Goal: Task Accomplishment & Management: Use online tool/utility

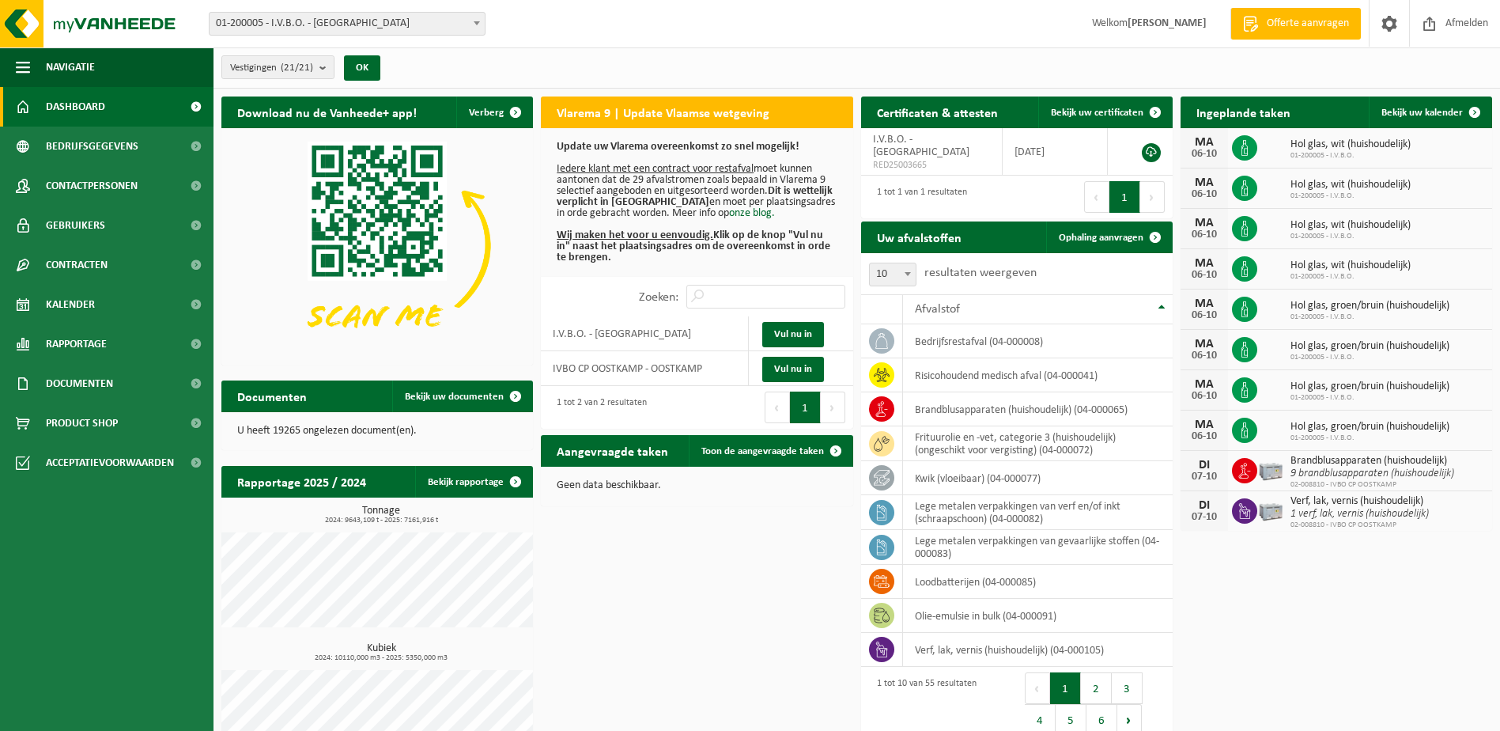
click at [482, 28] on span at bounding box center [477, 23] width 16 height 21
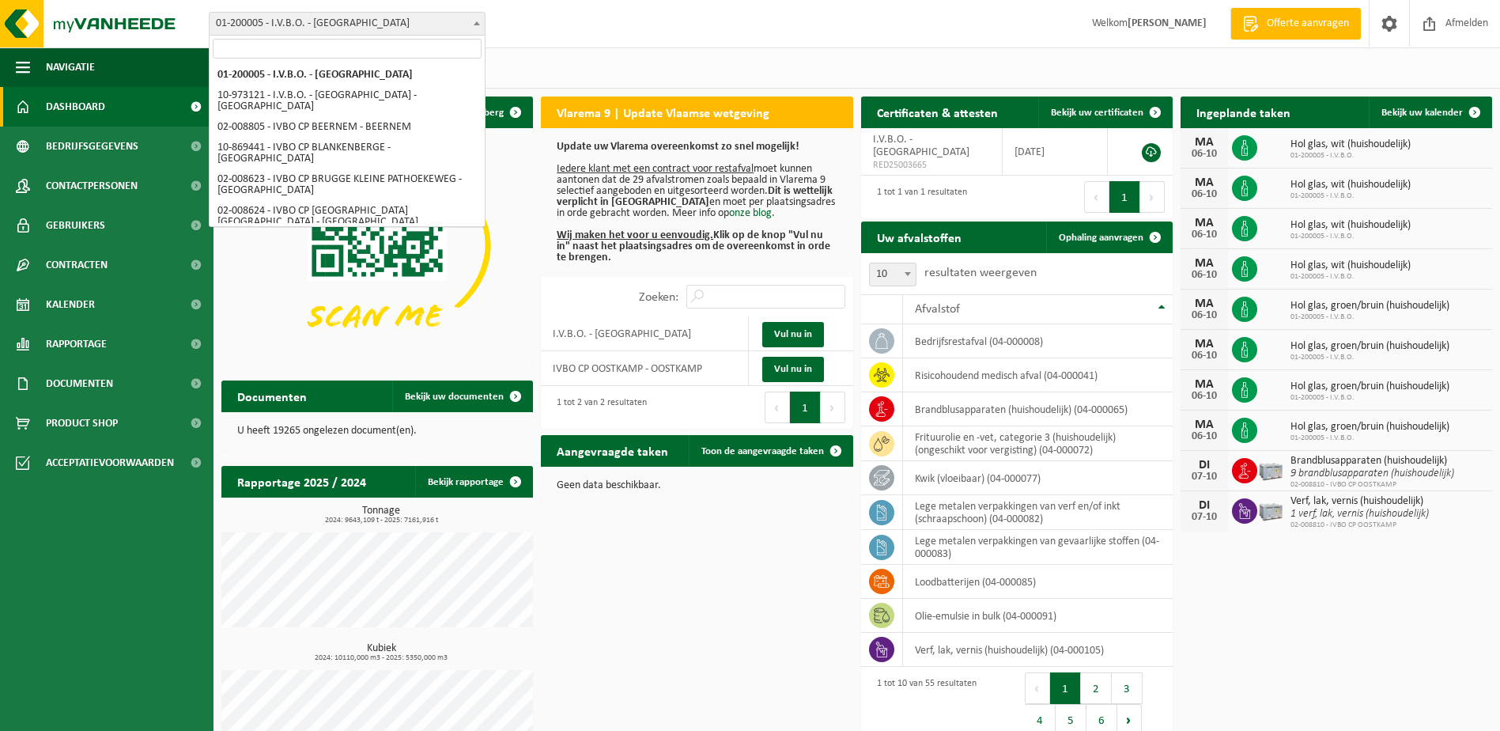
select select "5344"
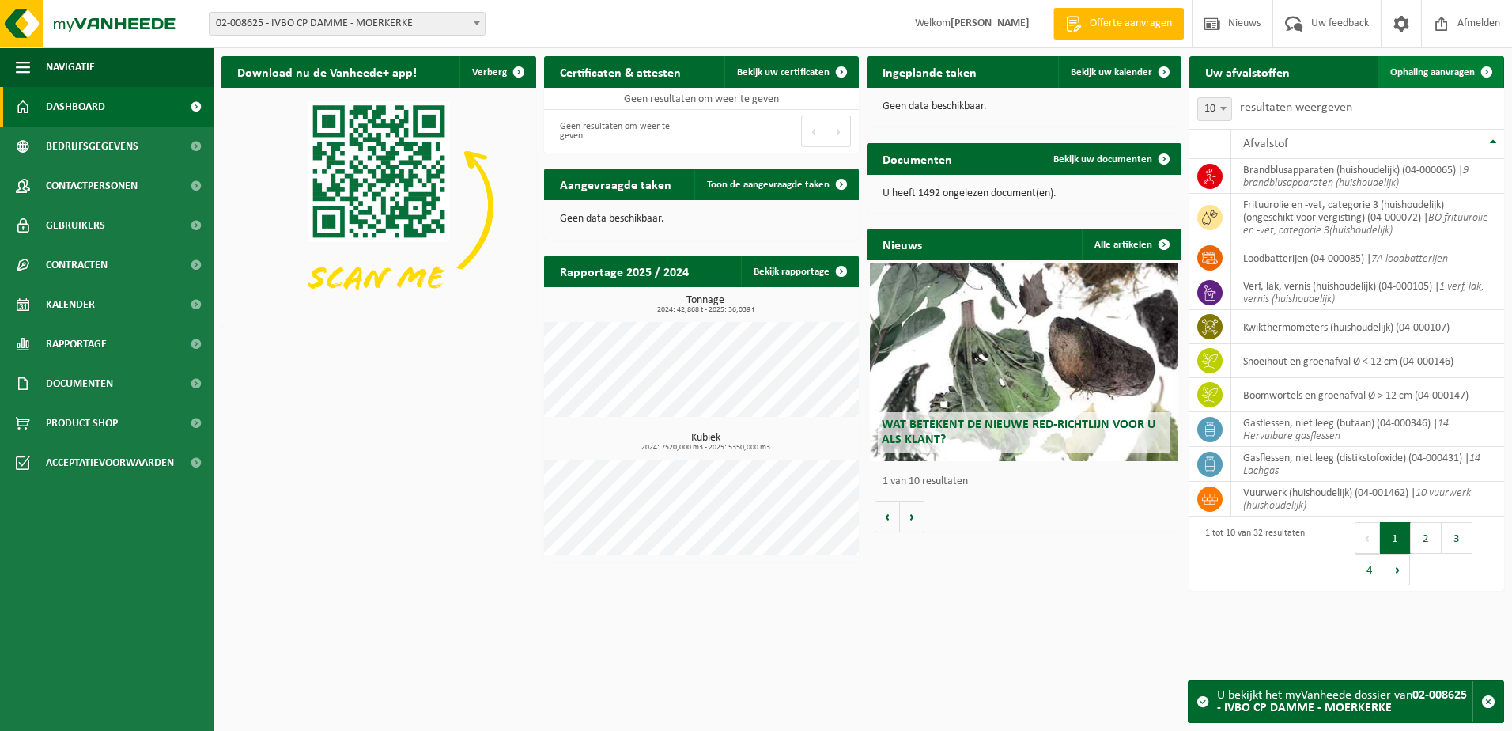
click at [1467, 75] on span "Ophaling aanvragen" at bounding box center [1432, 72] width 85 height 10
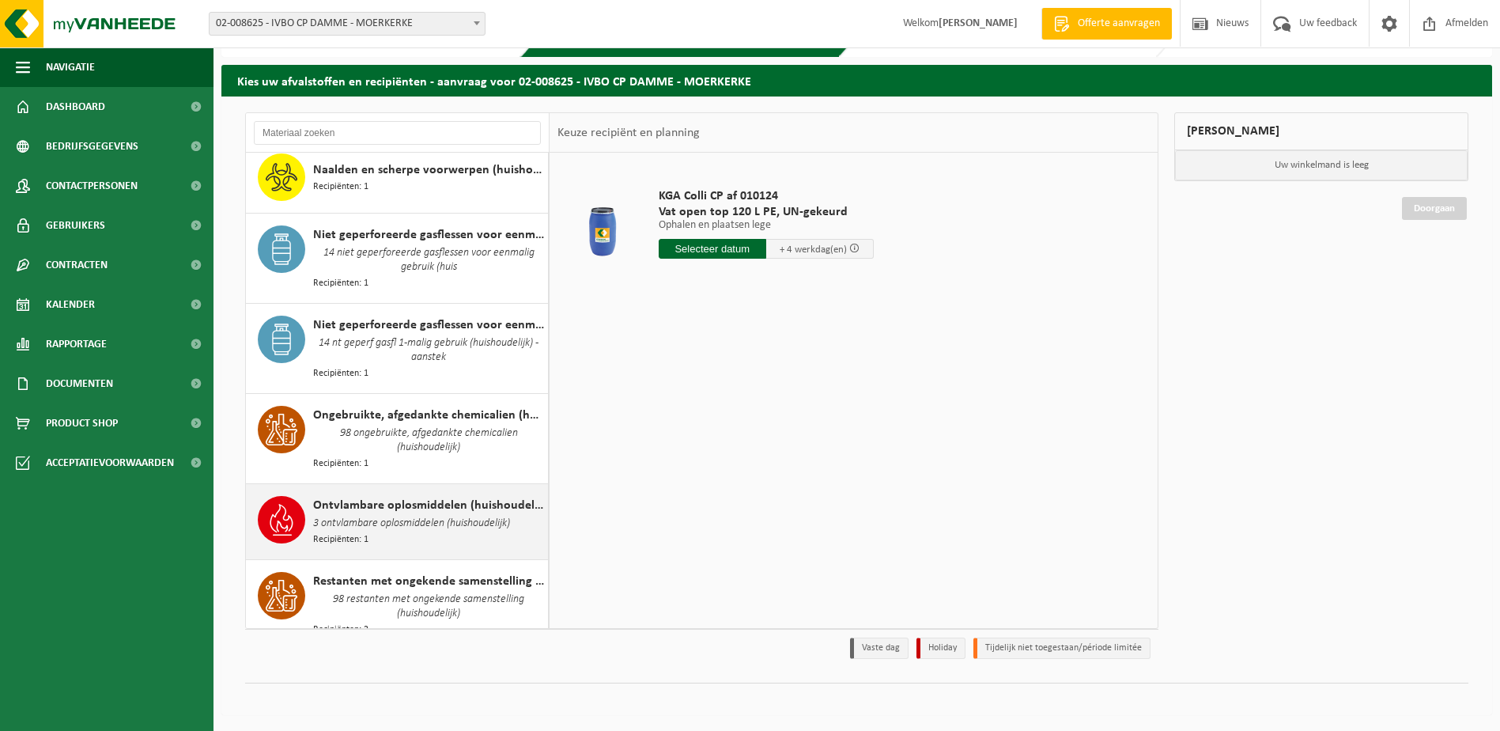
scroll to position [1582, 0]
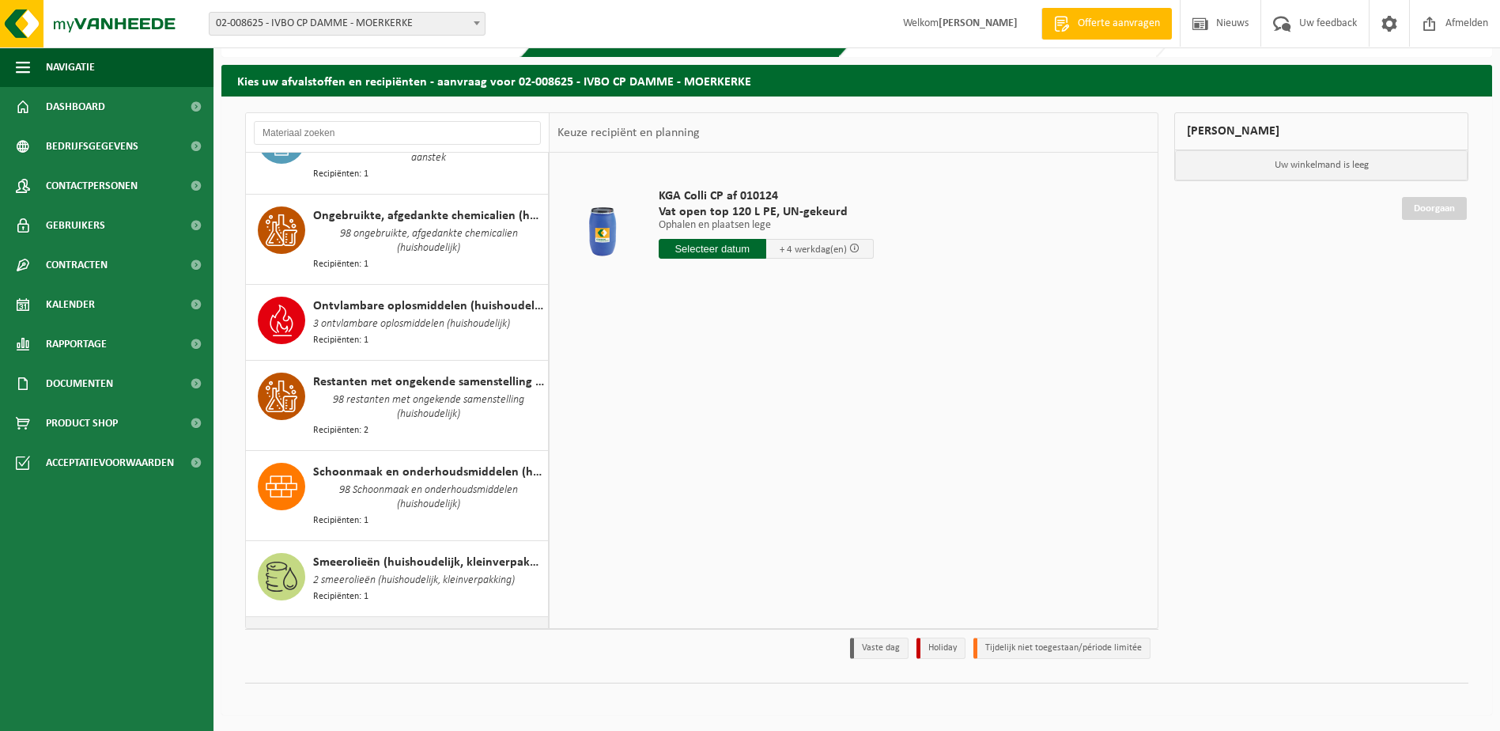
click at [332, 636] on span "Snoeihout en groenafval Ø < 12 cm" at bounding box center [408, 645] width 190 height 19
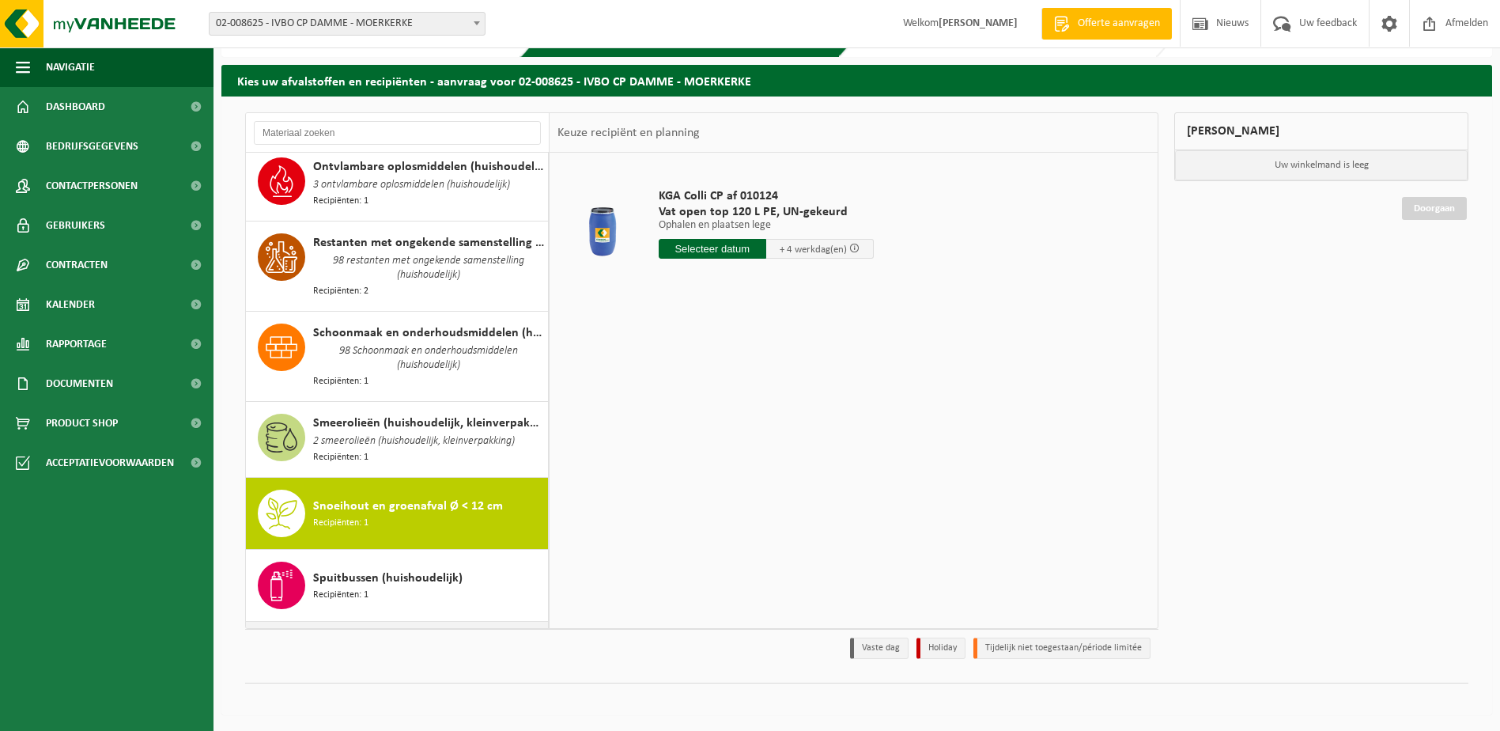
scroll to position [1956, 0]
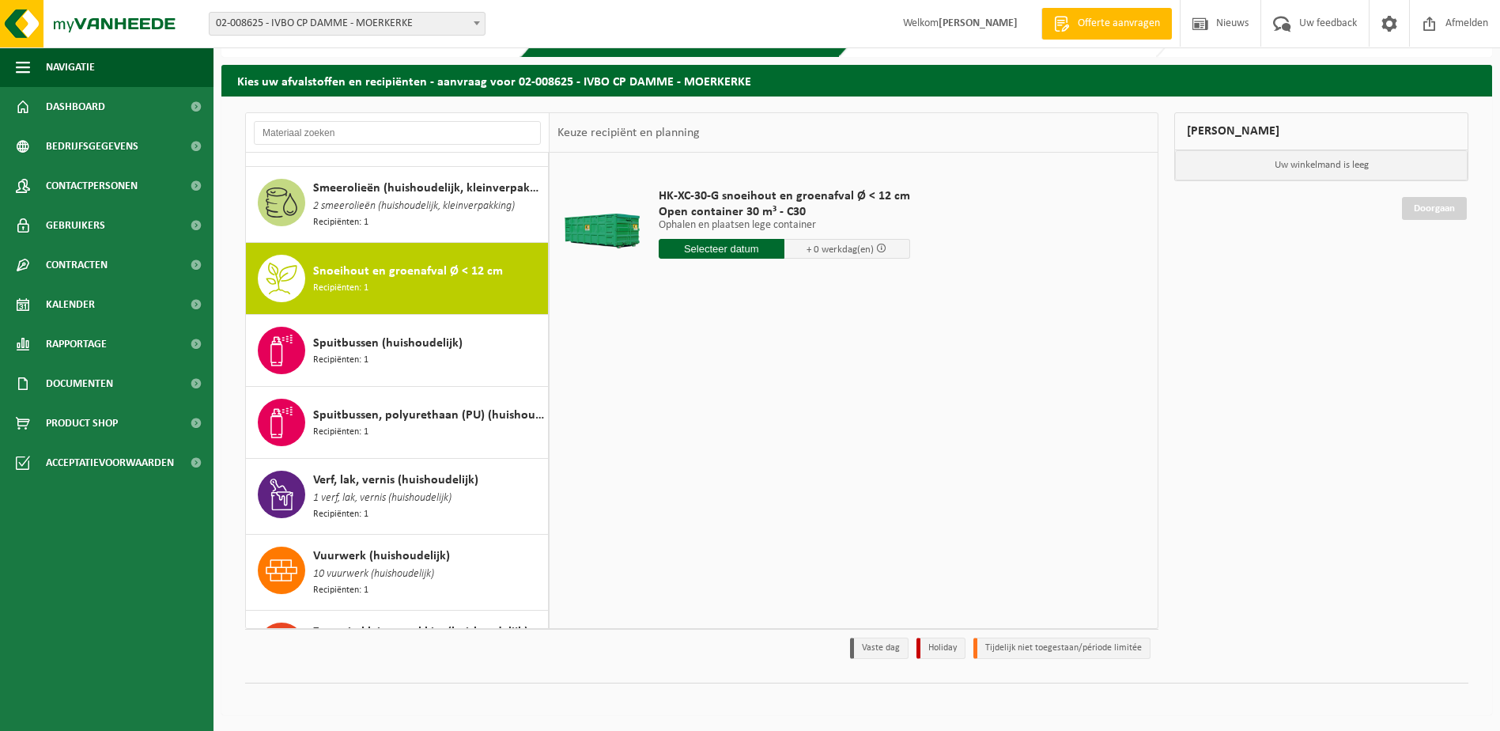
click at [728, 251] on input "text" at bounding box center [722, 249] width 126 height 20
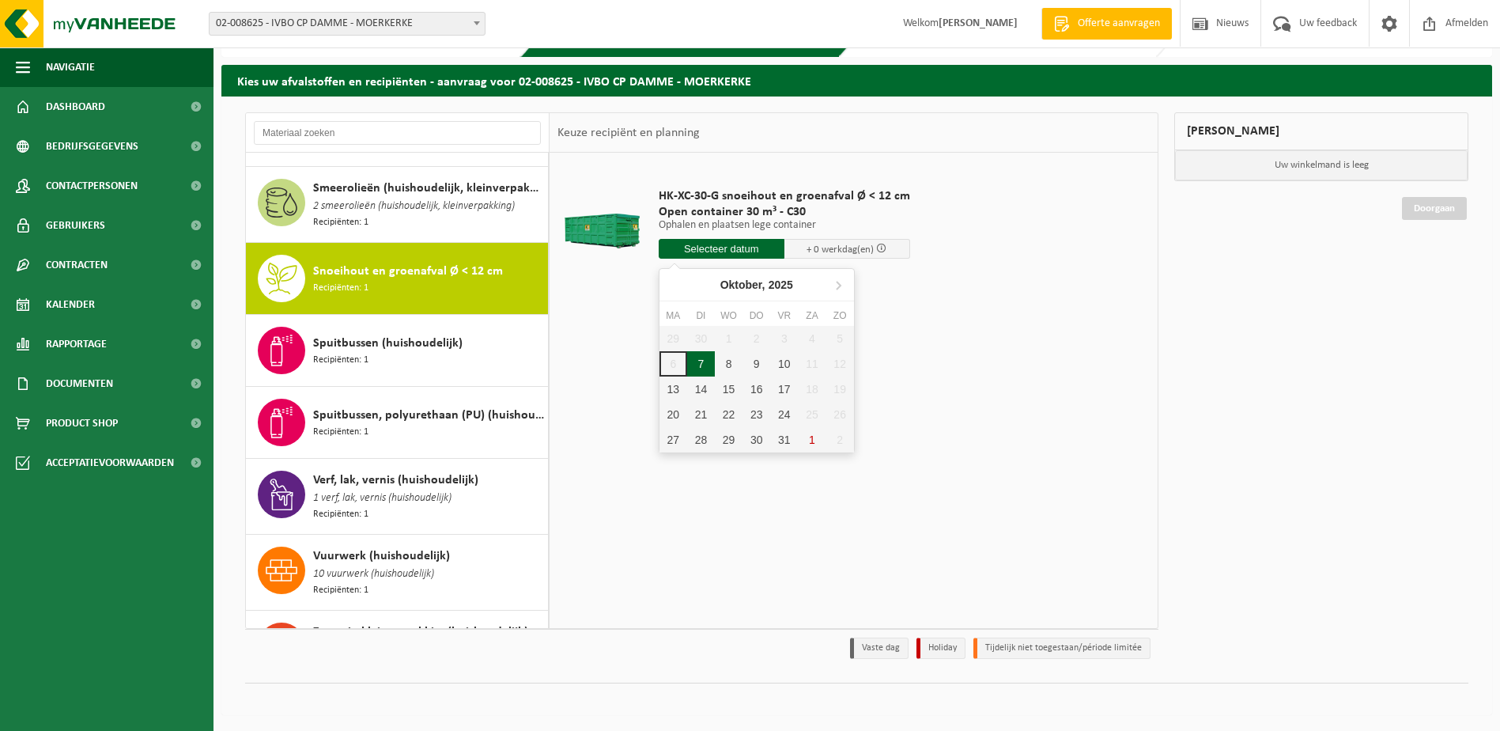
click at [709, 365] on div "7" at bounding box center [701, 363] width 28 height 25
type input "Van 2025-10-07"
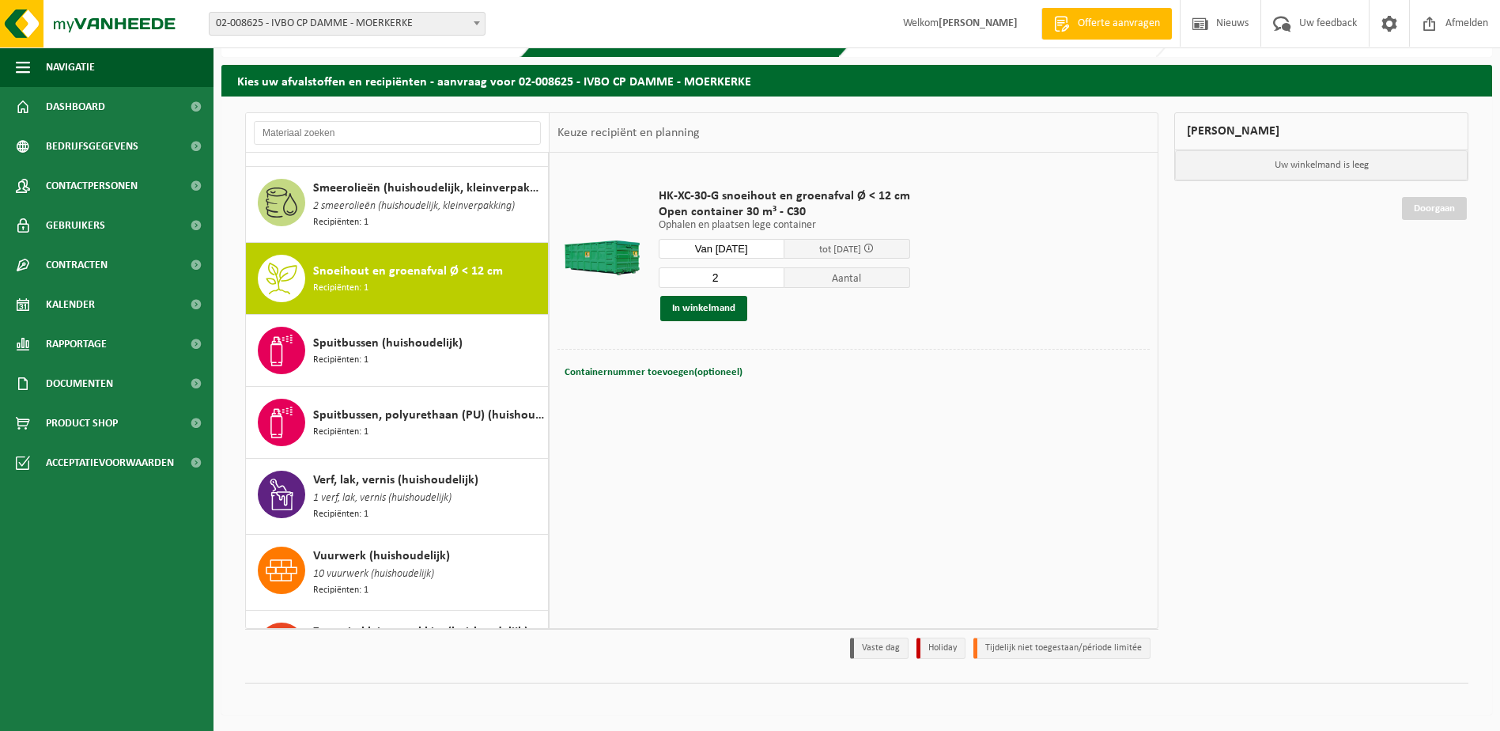
type input "2"
click at [773, 276] on input "2" at bounding box center [722, 277] width 126 height 21
click at [735, 304] on button "In winkelmand" at bounding box center [703, 308] width 87 height 25
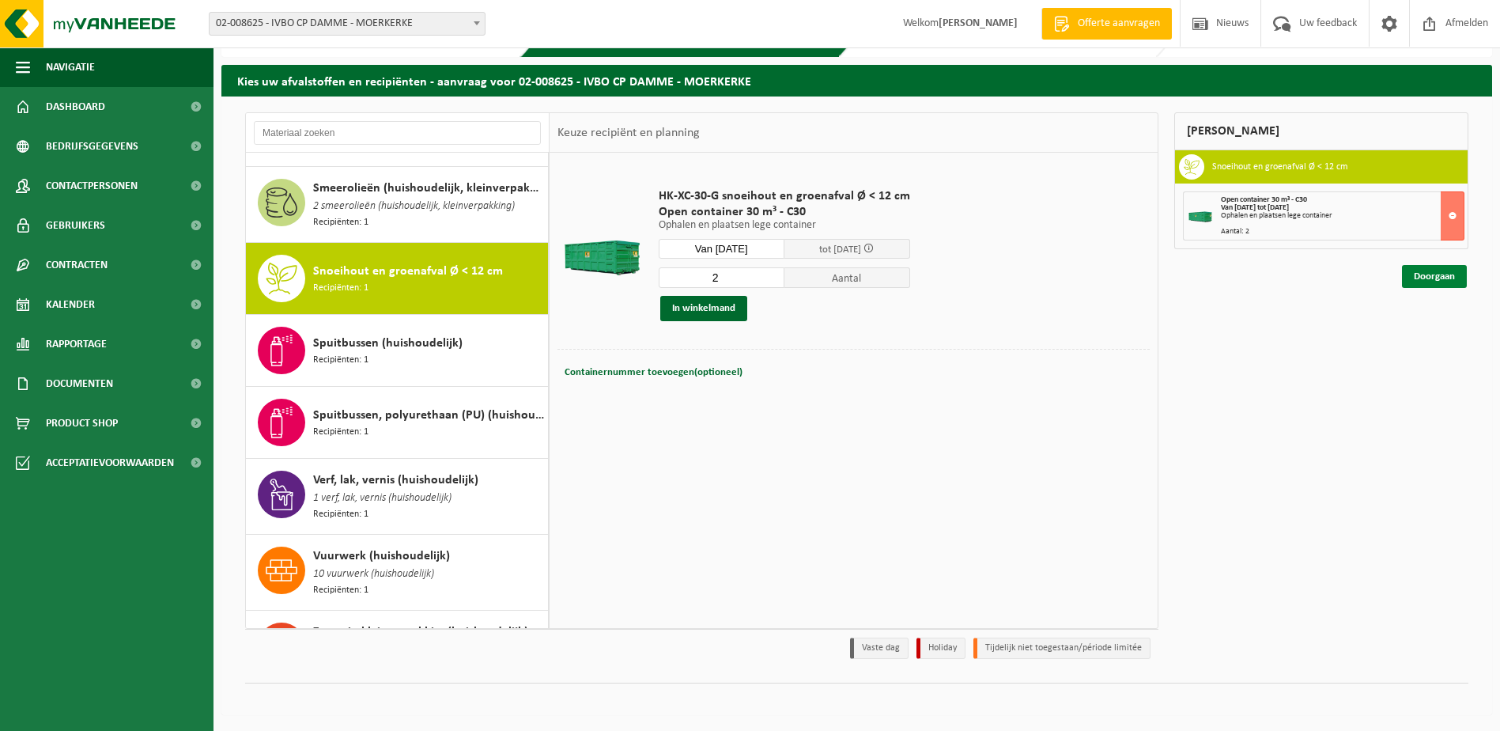
click at [1458, 280] on link "Doorgaan" at bounding box center [1434, 276] width 65 height 23
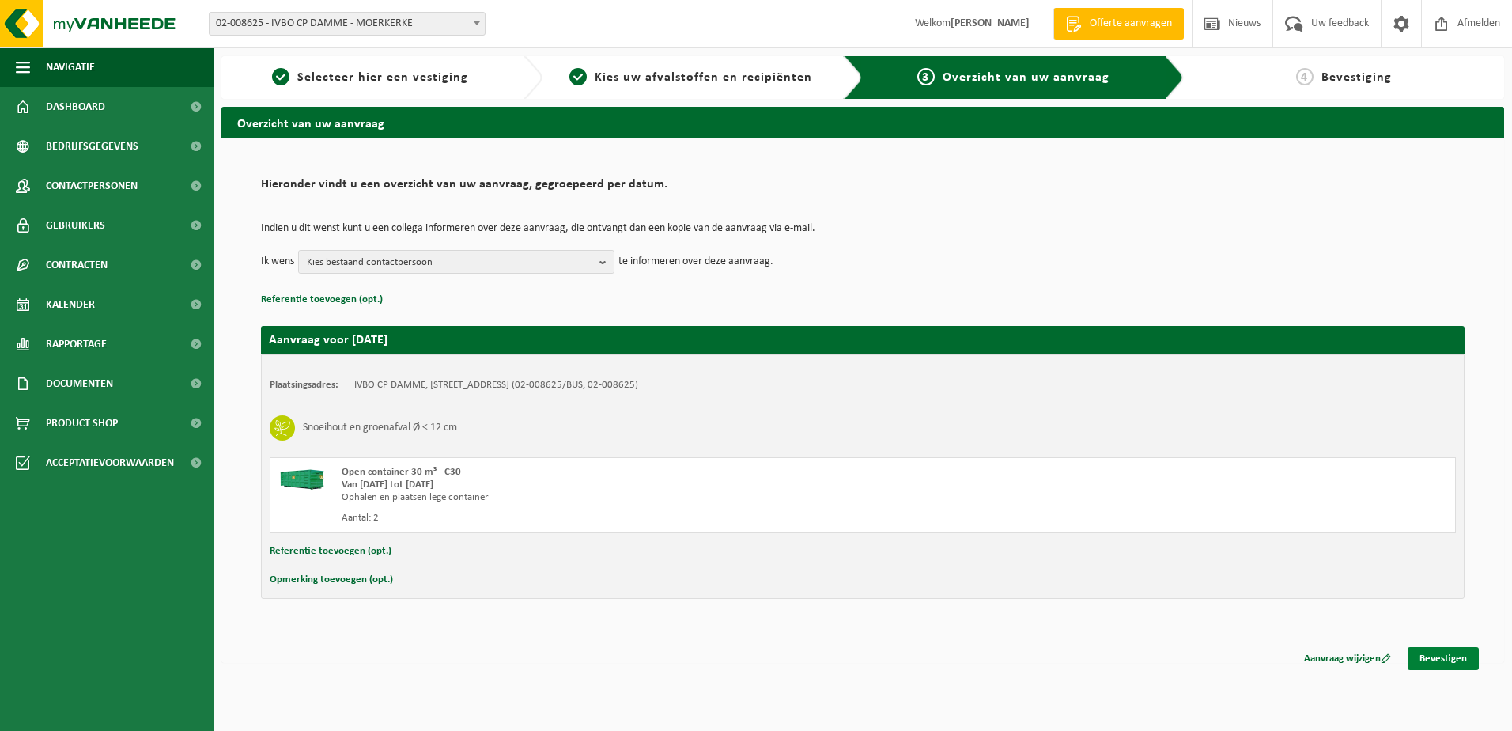
click at [1431, 654] on link "Bevestigen" at bounding box center [1443, 658] width 71 height 23
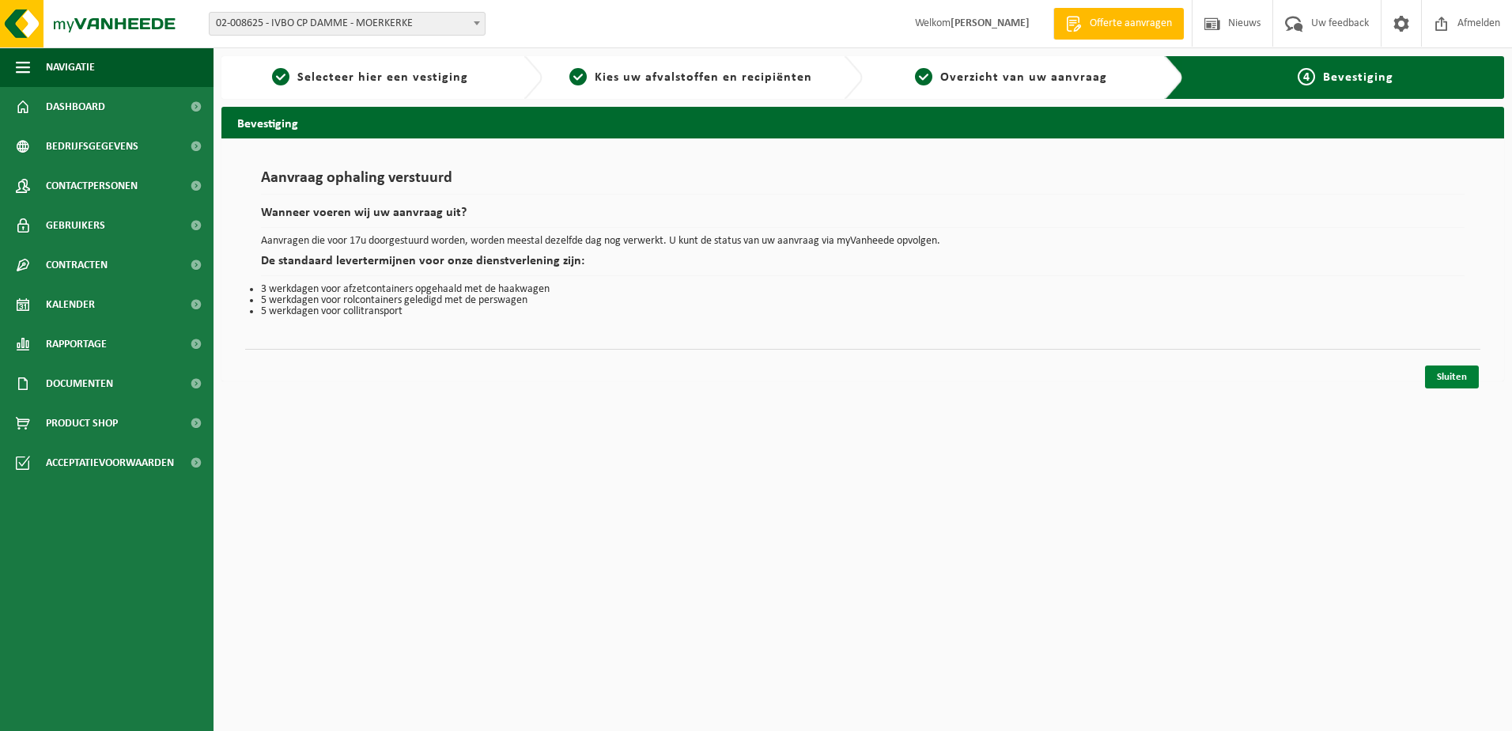
click at [1453, 376] on link "Sluiten" at bounding box center [1452, 376] width 54 height 23
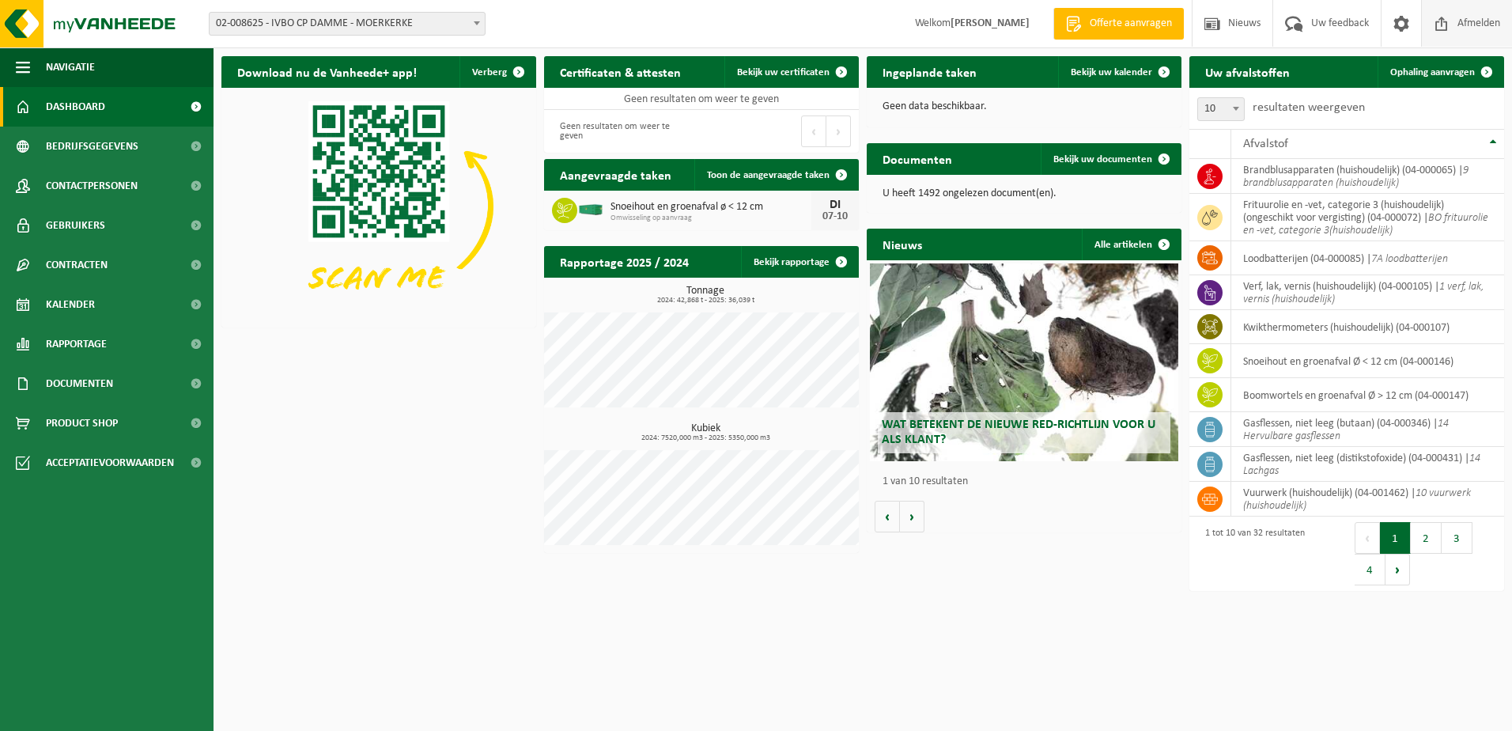
click at [1462, 31] on span "Afmelden" at bounding box center [1479, 23] width 51 height 47
